Goal: Task Accomplishment & Management: Complete application form

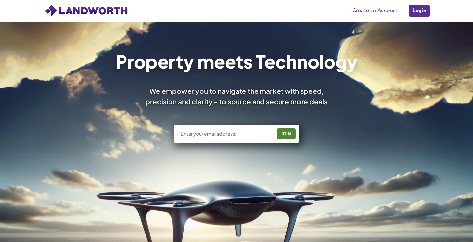
click at [201, 172] on div "Property meets Technology We empower you to navigate the market with speed, pre…" at bounding box center [236, 192] width 473 height 340
click at [379, 8] on link "Create an Account" at bounding box center [375, 11] width 52 height 10
click at [200, 133] on input "text" at bounding box center [226, 134] width 92 height 7
type input "[EMAIL_ADDRESS][DOMAIN_NAME]"
click at [285, 134] on div "JOIN" at bounding box center [285, 134] width 15 height 11
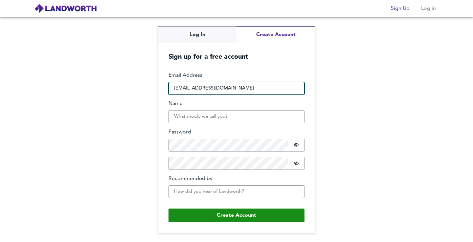
type input "[EMAIL_ADDRESS][DOMAIN_NAME]"
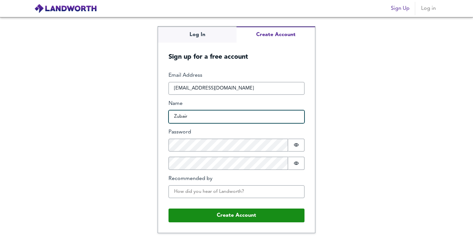
type input "Zubair"
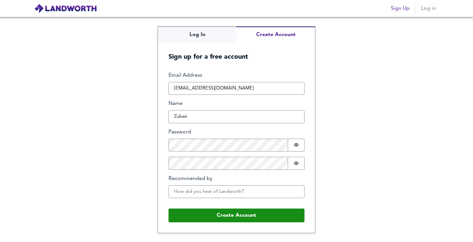
click at [314, 166] on form "Email Address [EMAIL_ADDRESS][DOMAIN_NAME] Name Zubair Password Password is hid…" at bounding box center [236, 147] width 157 height 172
click at [231, 192] on input "Recommended by" at bounding box center [236, 191] width 136 height 13
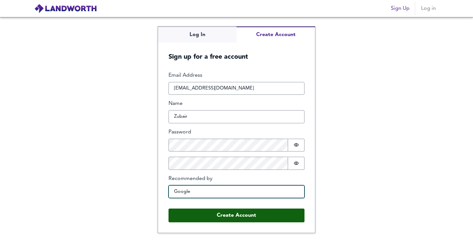
type input "Google"
click at [228, 212] on button "Create Account" at bounding box center [236, 216] width 136 height 14
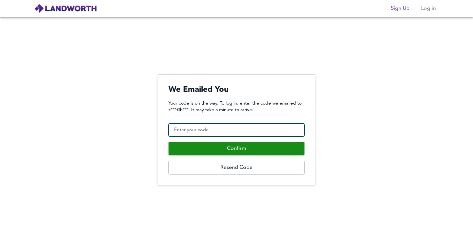
click at [205, 132] on input "Confirmation Code" at bounding box center [236, 130] width 136 height 13
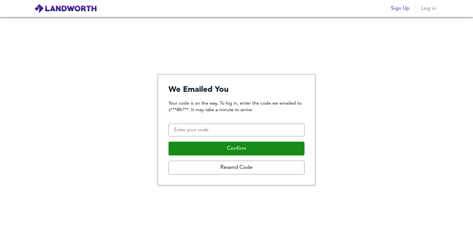
click at [240, 176] on form "We Emailed You Your code is on the way. To log in, enter the code we emailed to…" at bounding box center [236, 130] width 157 height 111
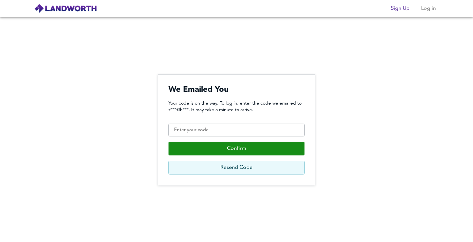
click at [238, 171] on button "Resend Code" at bounding box center [236, 168] width 136 height 14
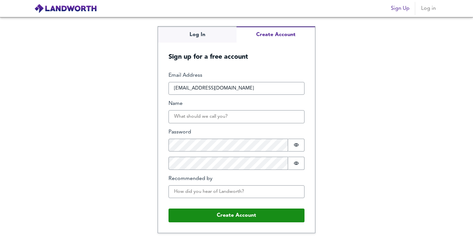
click at [155, 107] on div "Log In Create Account Sign up for a free account Email Address [EMAIL_ADDRESS][…" at bounding box center [236, 129] width 473 height 225
